Goal: Transaction & Acquisition: Obtain resource

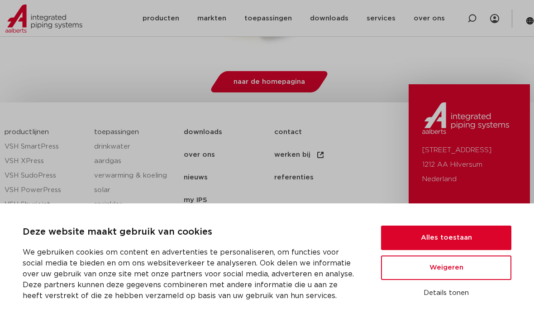
click at [471, 250] on button "Alles toestaan" at bounding box center [446, 237] width 130 height 24
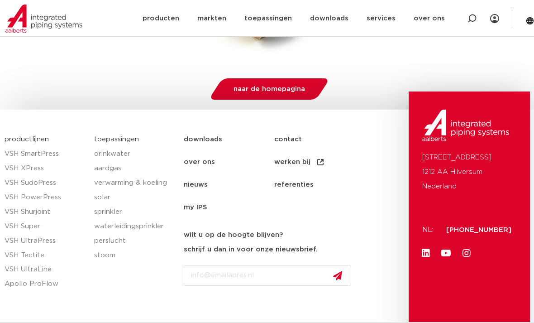
scroll to position [277, 0]
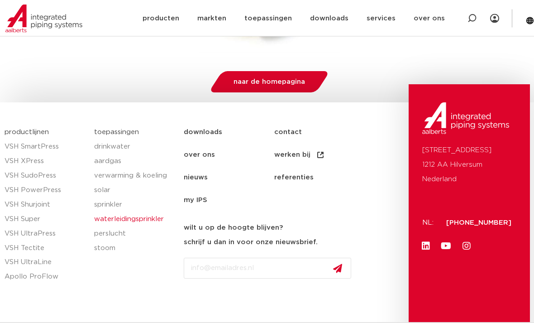
click at [151, 215] on link "waterleidingsprinkler" at bounding box center [134, 219] width 81 height 14
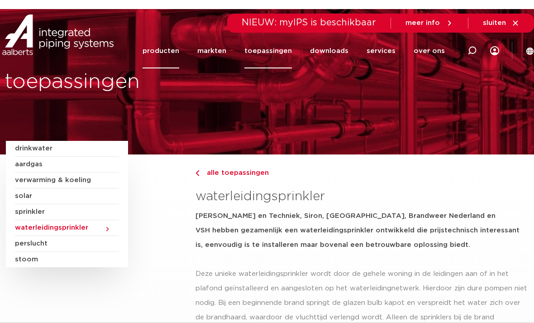
click at [179, 48] on link "producten" at bounding box center [161, 50] width 37 height 35
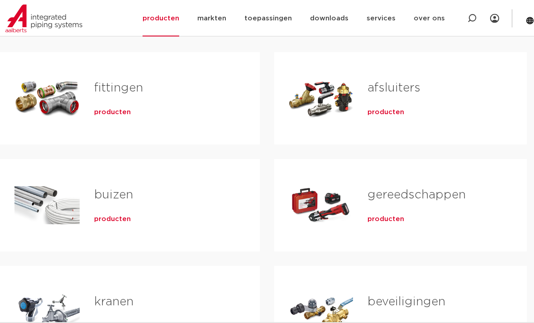
scroll to position [174, 0]
click at [116, 113] on span "producten" at bounding box center [112, 111] width 37 height 9
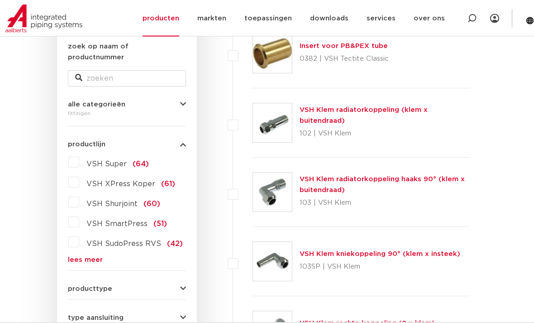
scroll to position [177, 0]
click at [117, 200] on span "VSH Shurjoint" at bounding box center [111, 203] width 51 height 7
click at [0, 0] on input "VSH Shurjoint (60)" at bounding box center [0, 0] width 0 height 0
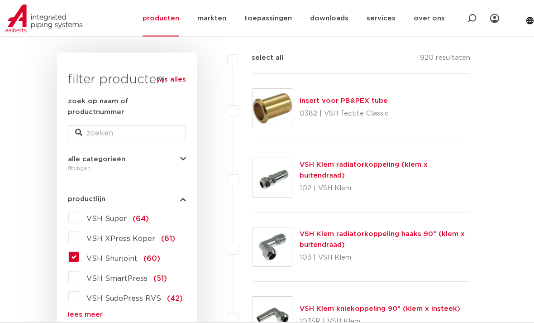
scroll to position [122, 0]
click at [151, 255] on span "(60)" at bounding box center [151, 258] width 17 height 7
click at [0, 0] on input "VSH Shurjoint (60)" at bounding box center [0, 0] width 0 height 0
click at [119, 126] on input "zoek op naam of productnummer" at bounding box center [127, 133] width 118 height 16
type input "Shurjoint"
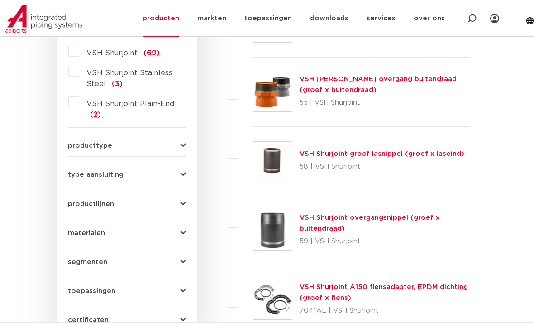
scroll to position [369, 0]
click at [185, 143] on icon "button" at bounding box center [183, 146] width 6 height 7
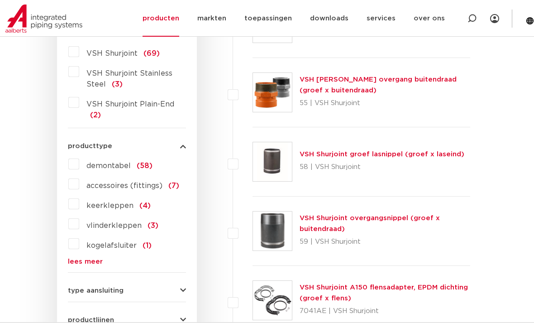
click at [178, 287] on button "type aansluiting" at bounding box center [127, 290] width 118 height 7
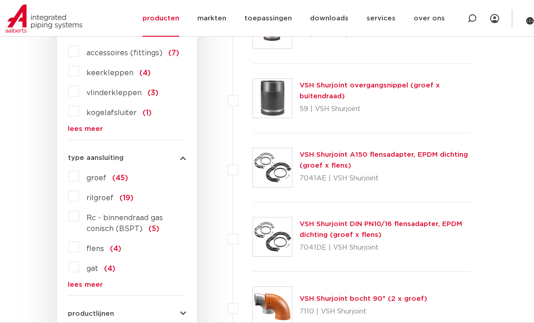
scroll to position [504, 0]
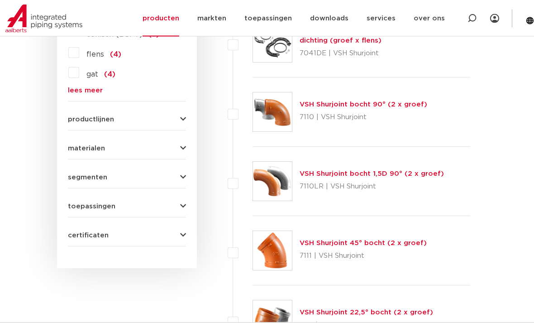
click at [185, 232] on icon "button" at bounding box center [183, 235] width 6 height 7
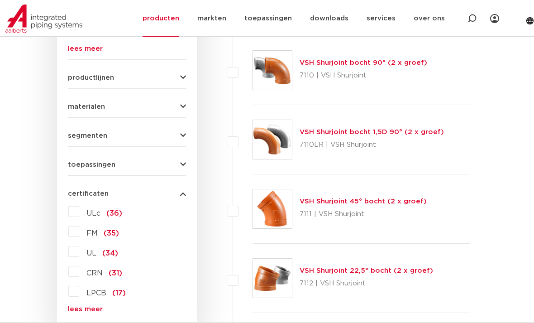
scroll to position [740, 0]
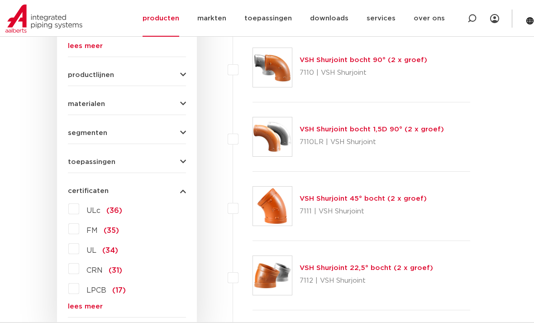
click at [114, 227] on span "(35)" at bounding box center [111, 230] width 15 height 7
click at [0, 0] on input "FM (35)" at bounding box center [0, 0] width 0 height 0
click at [94, 303] on link "lees meer" at bounding box center [127, 306] width 118 height 7
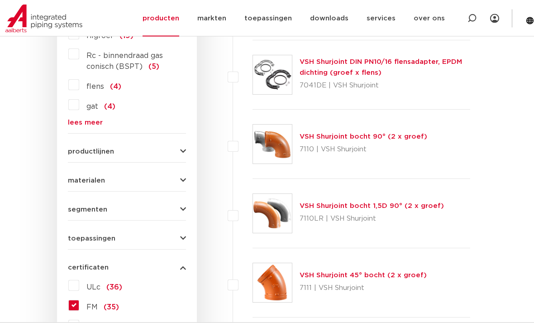
scroll to position [662, 0]
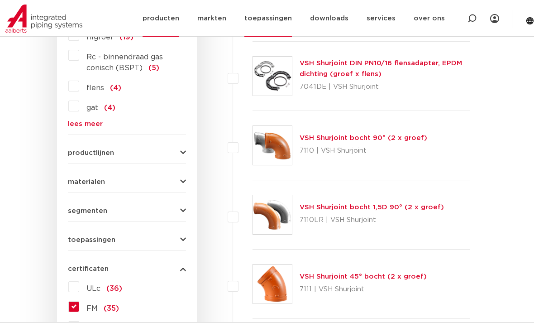
click at [282, 19] on link "toepassingen" at bounding box center [268, 18] width 48 height 37
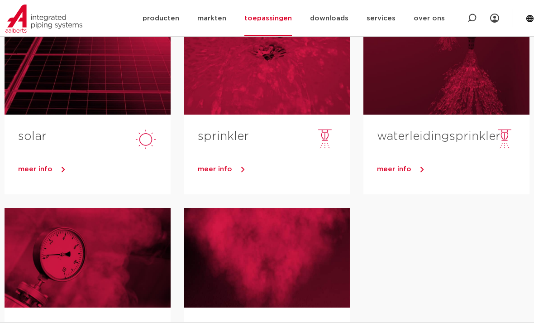
scroll to position [328, 0]
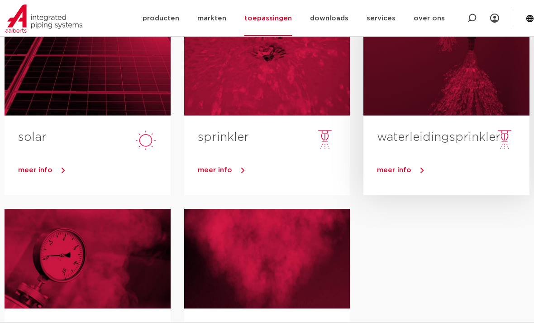
click at [404, 175] on link "meer info" at bounding box center [453, 170] width 152 height 14
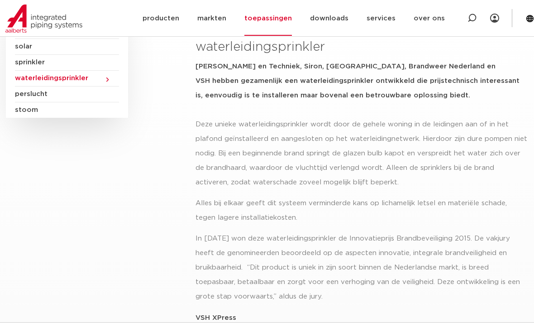
scroll to position [131, 0]
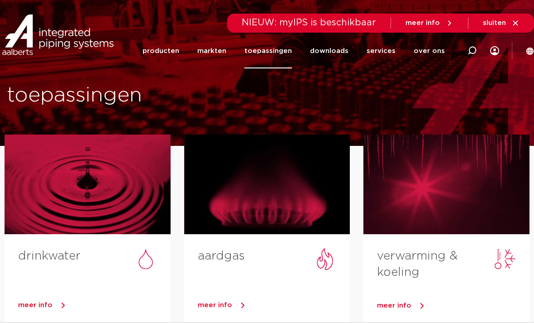
click at [519, 20] on icon at bounding box center [515, 23] width 8 height 8
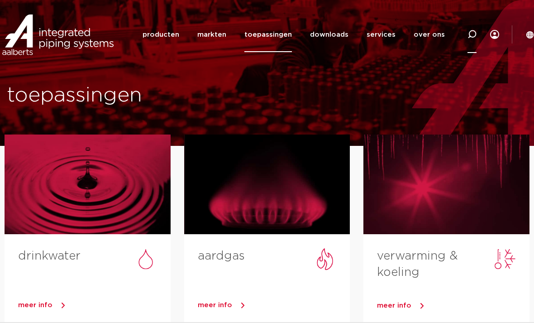
click at [474, 35] on icon at bounding box center [471, 34] width 11 height 11
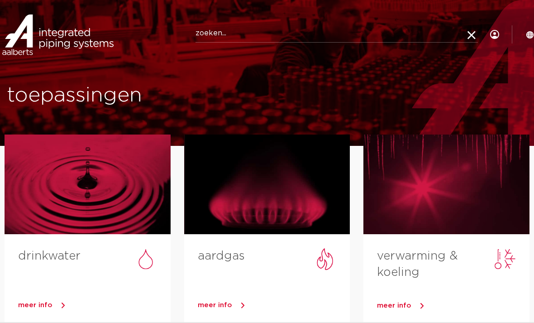
click at [261, 36] on input "Zoeken" at bounding box center [336, 33] width 282 height 18
type input "Droge blusleiding"
click button "Zoeken" at bounding box center [0, 0] width 0 height 0
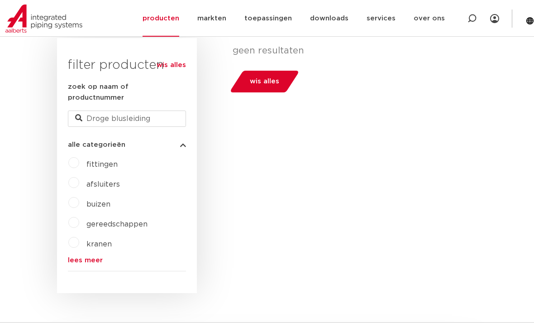
scroll to position [228, 0]
click at [79, 158] on label "fittingen" at bounding box center [98, 163] width 38 height 14
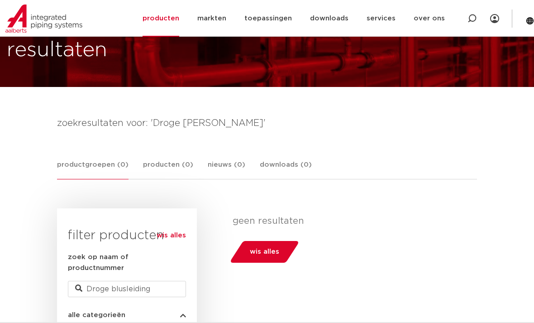
scroll to position [0, 0]
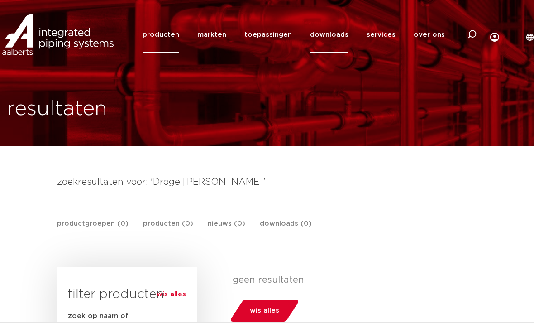
click at [340, 33] on link "downloads" at bounding box center [329, 34] width 38 height 37
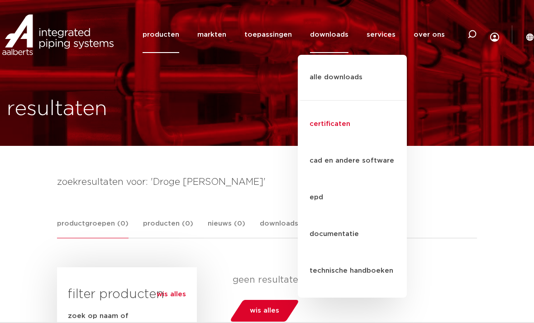
click at [343, 106] on link "certificaten" at bounding box center [352, 124] width 109 height 37
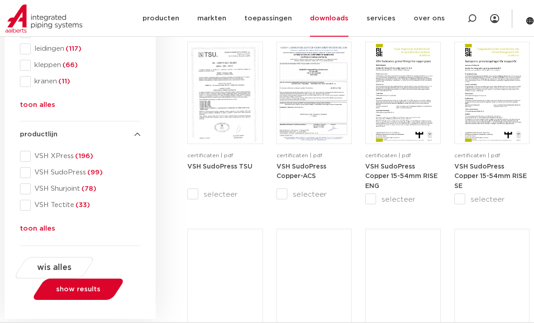
scroll to position [535, 0]
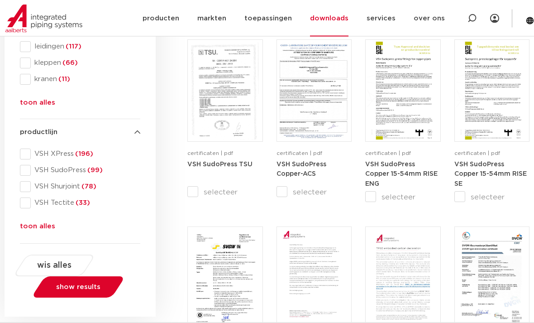
click at [44, 228] on button "toon alles" at bounding box center [37, 228] width 35 height 14
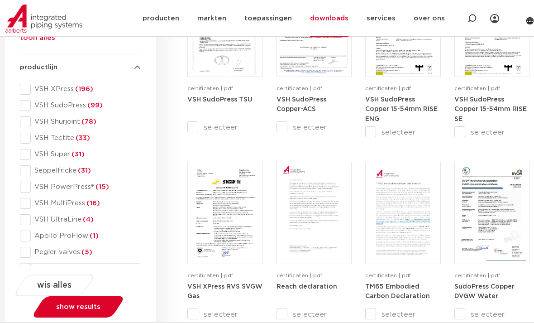
scroll to position [599, 0]
click at [57, 122] on span "VSH Shurjoint (78)" at bounding box center [85, 122] width 109 height 9
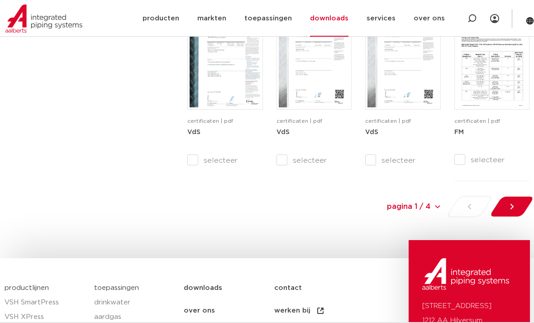
scroll to position [936, 0]
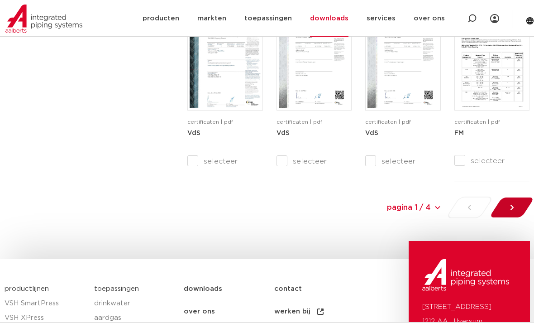
click at [515, 203] on icon at bounding box center [511, 207] width 9 height 9
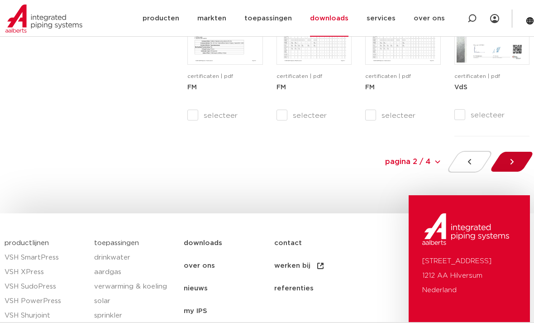
click at [514, 162] on icon at bounding box center [511, 161] width 9 height 9
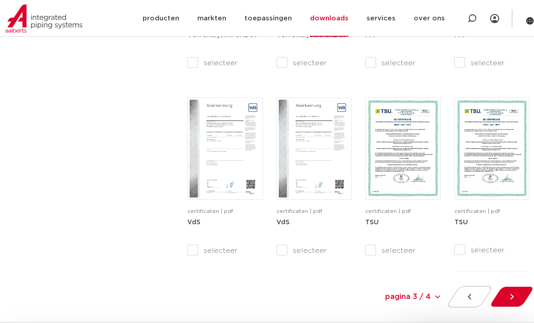
scroll to position [850, 0]
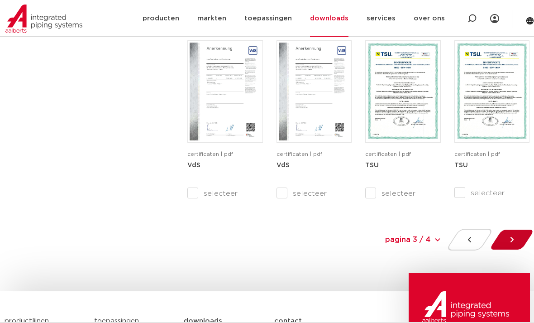
click at [514, 238] on icon at bounding box center [511, 239] width 9 height 9
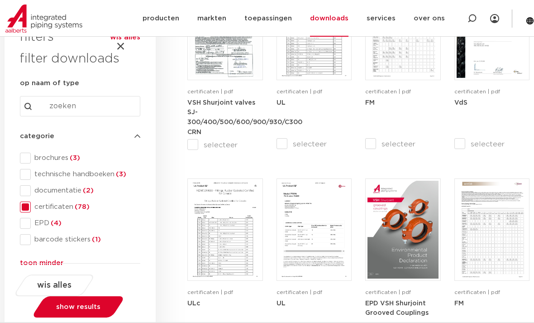
scroll to position [219, 0]
click at [45, 158] on span "brochures (3)" at bounding box center [85, 157] width 109 height 9
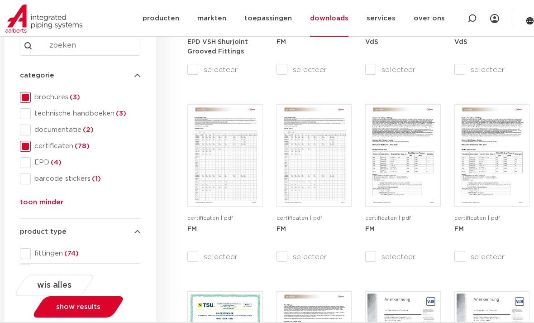
scroll to position [280, 0]
click at [27, 157] on span at bounding box center [25, 162] width 11 height 11
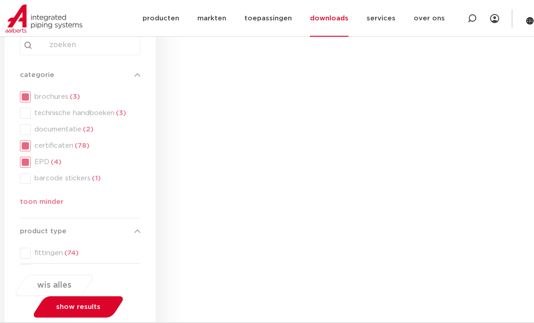
click at [25, 161] on div "categorie categorie brochures (3) technische handboeken (3) documentatie (2) ce…" at bounding box center [80, 140] width 120 height 141
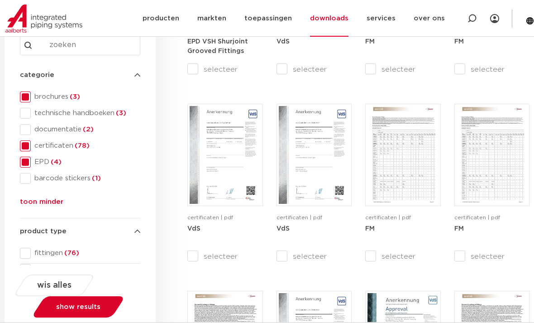
click at [48, 147] on span "certificaten (78)" at bounding box center [85, 145] width 109 height 9
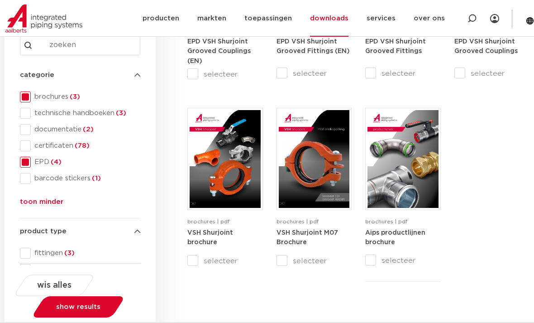
click at [48, 163] on span "EPD (4)" at bounding box center [85, 161] width 109 height 9
